Goal: Find specific page/section: Find specific page/section

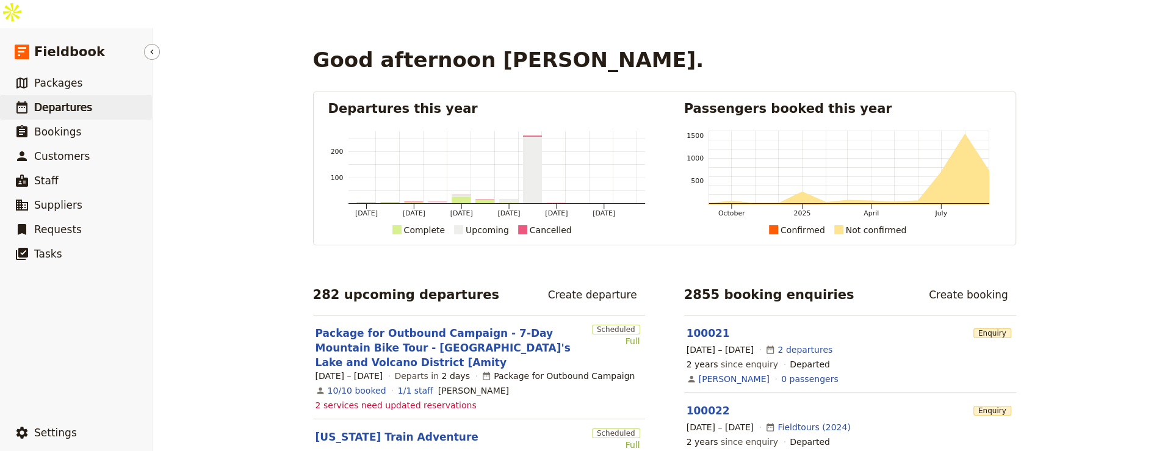
click at [77, 100] on span "Departures" at bounding box center [63, 107] width 58 height 15
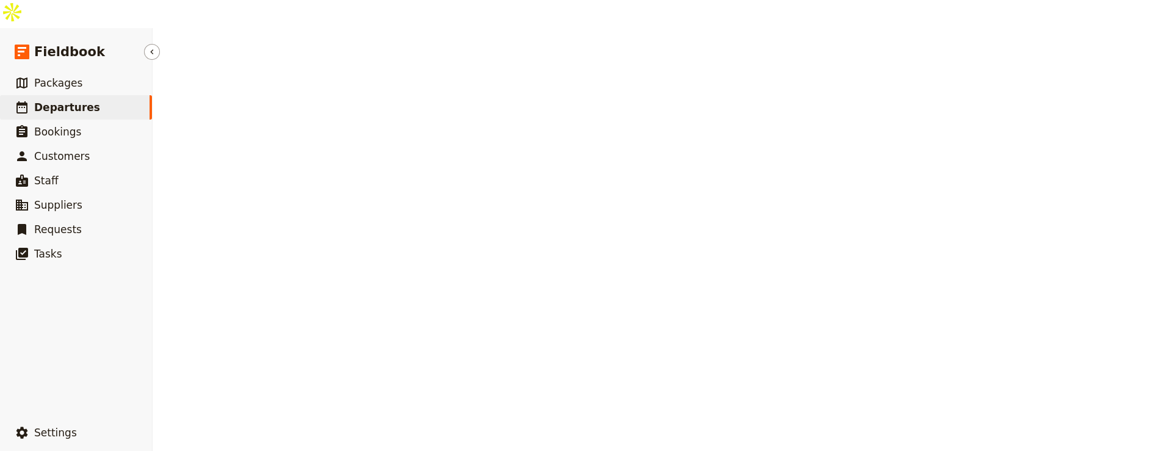
select select "UPDATED_AT"
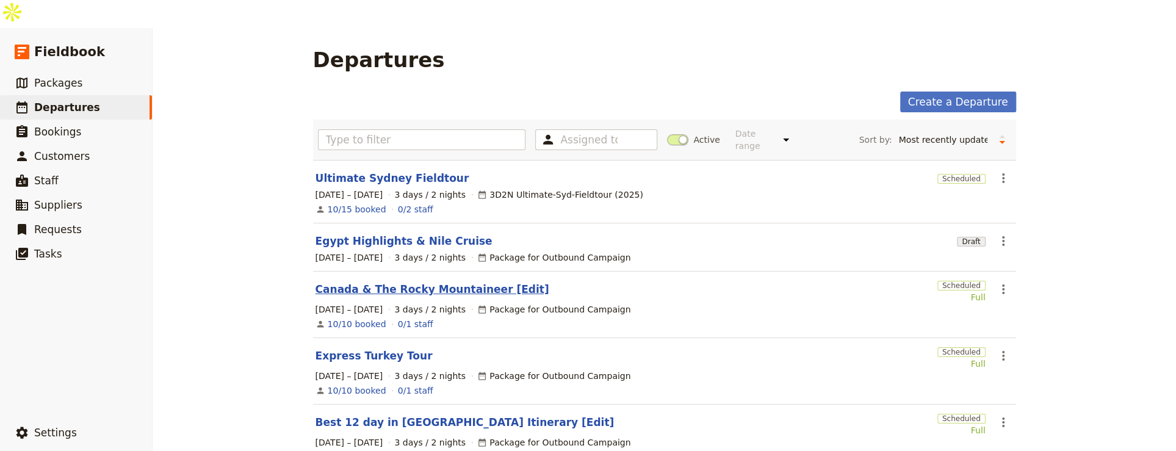
click at [448, 282] on link "Canada & The Rocky Mountaineer [Edit]" at bounding box center [432, 289] width 234 height 15
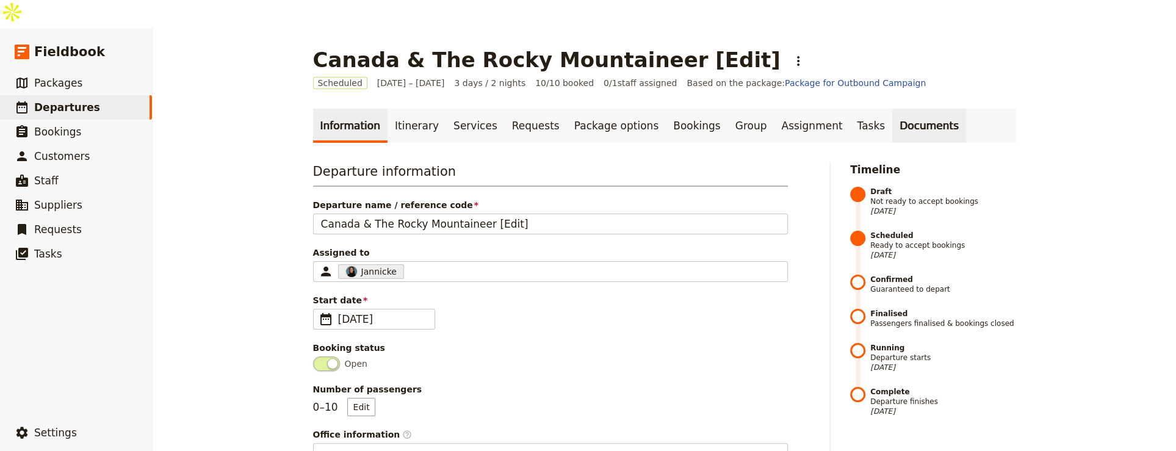
click at [892, 109] on link "Documents" at bounding box center [929, 126] width 74 height 34
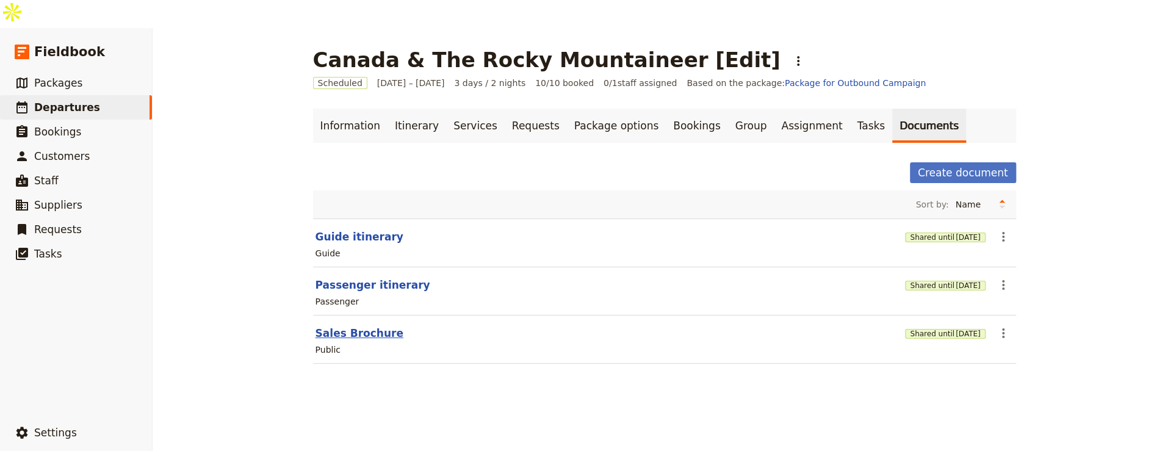
click at [330, 326] on button "Sales Brochure" at bounding box center [359, 333] width 88 height 15
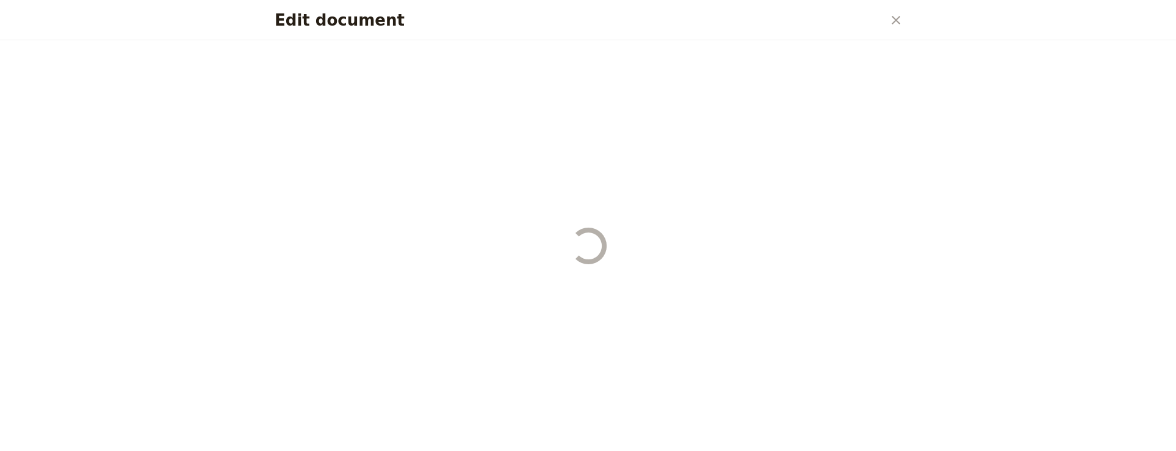
select select "DEFAULT"
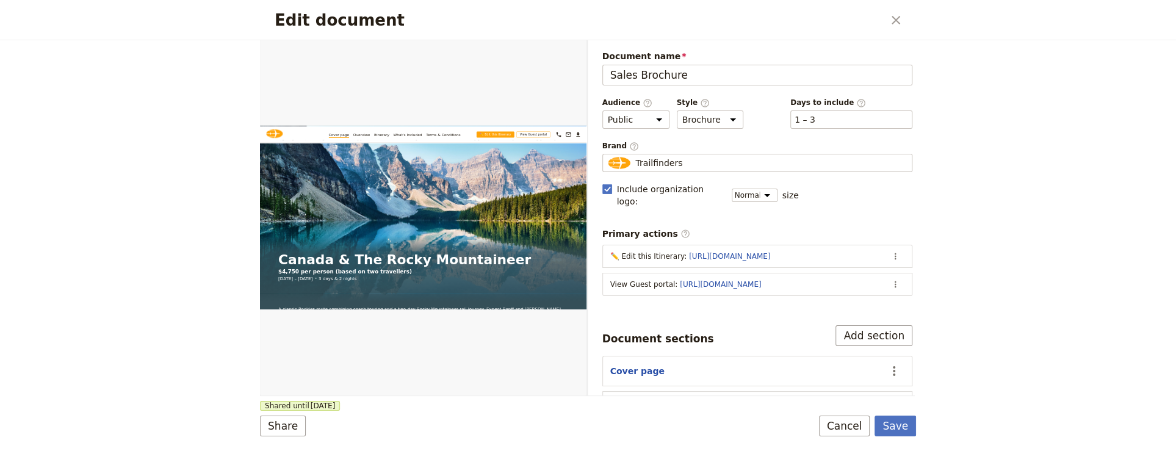
scroll to position [108, 0]
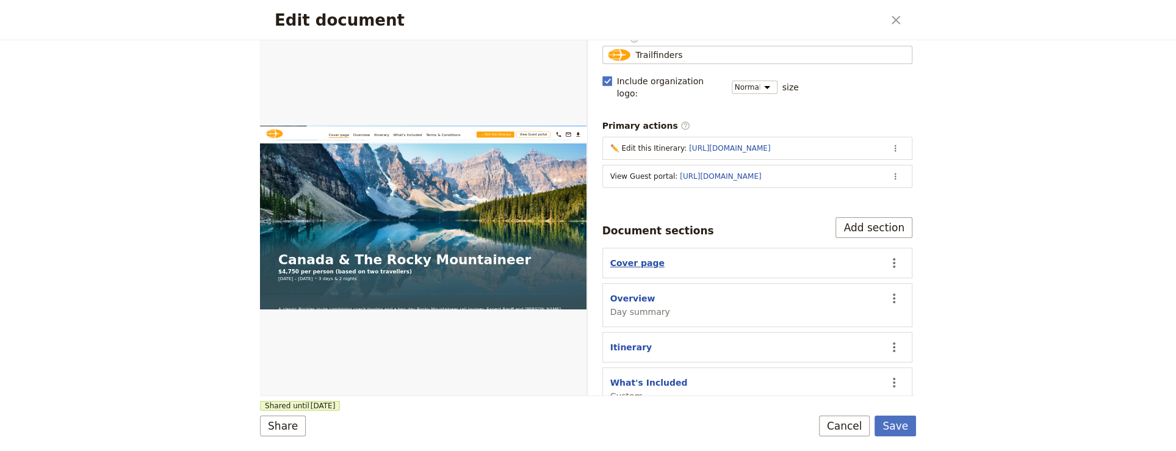
click at [640, 257] on button "Cover page" at bounding box center [637, 263] width 54 height 12
